Goal: Information Seeking & Learning: Learn about a topic

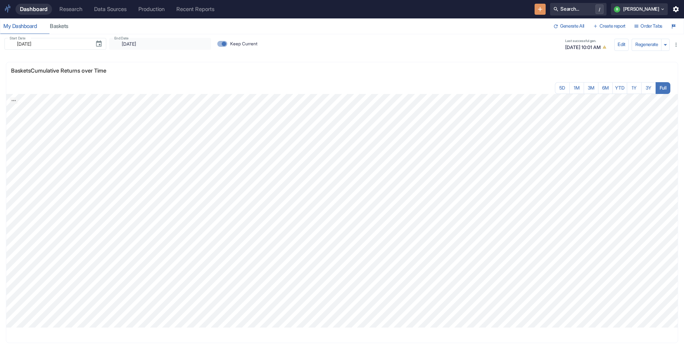
click at [82, 12] on div "Research" at bounding box center [70, 9] width 23 height 7
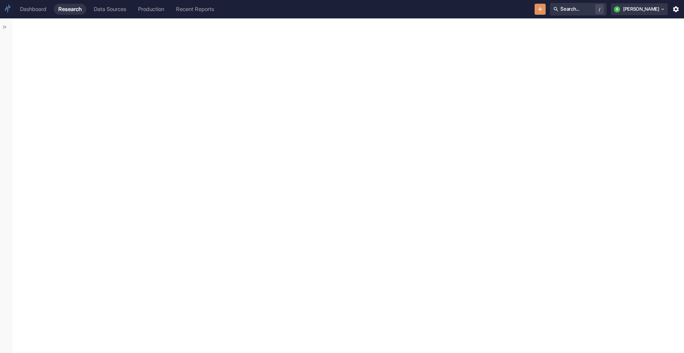
click at [7, 31] on button "Show Sidebar" at bounding box center [5, 27] width 10 height 10
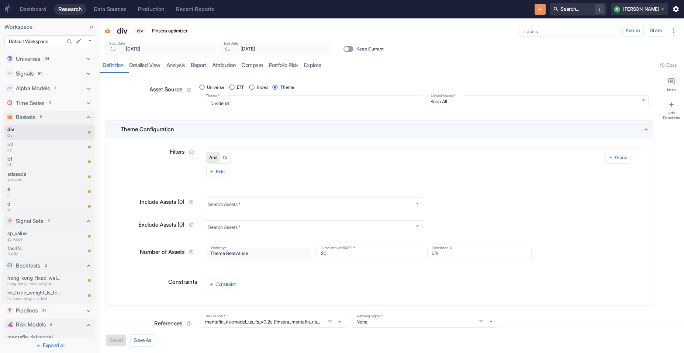
type textarea "x"
click at [183, 66] on link "analysis" at bounding box center [175, 65] width 24 height 15
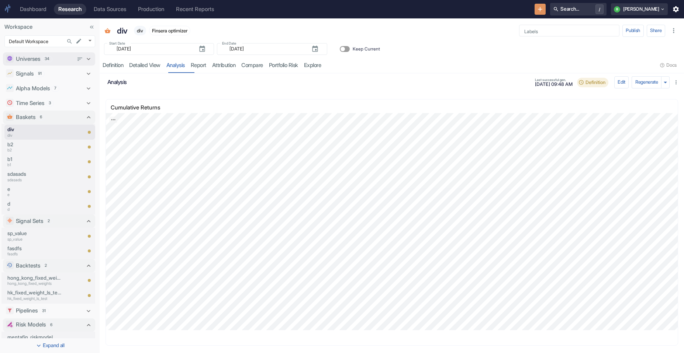
click at [56, 53] on div "Universes 34" at bounding box center [49, 58] width 92 height 13
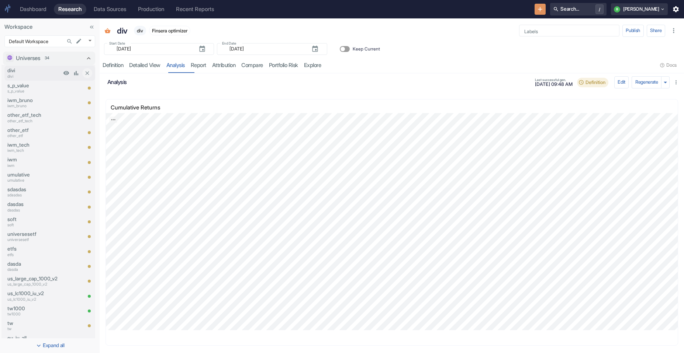
click at [42, 72] on p "divi" at bounding box center [34, 70] width 54 height 7
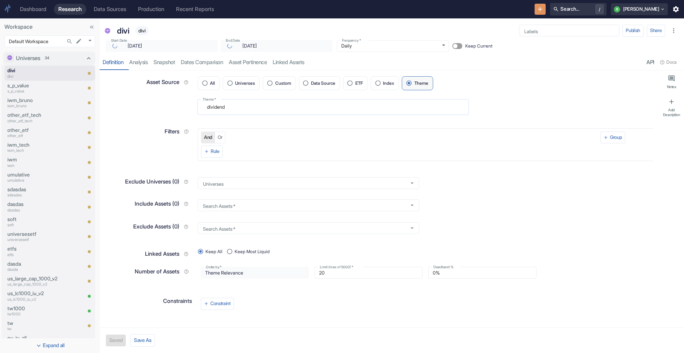
type textarea "x"
click at [147, 62] on link "analysis" at bounding box center [138, 62] width 24 height 15
